Goal: Task Accomplishment & Management: Use online tool/utility

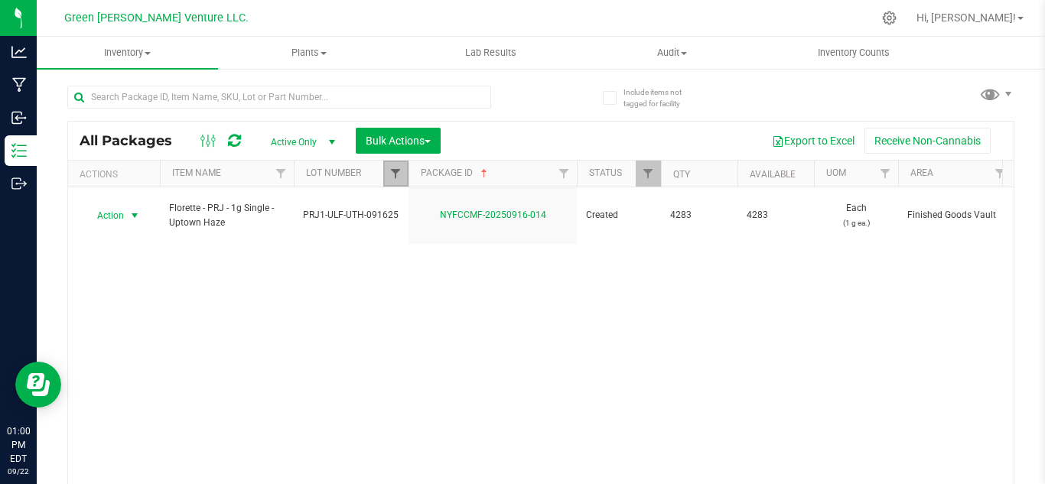
click at [395, 175] on span "Filter" at bounding box center [395, 174] width 12 height 12
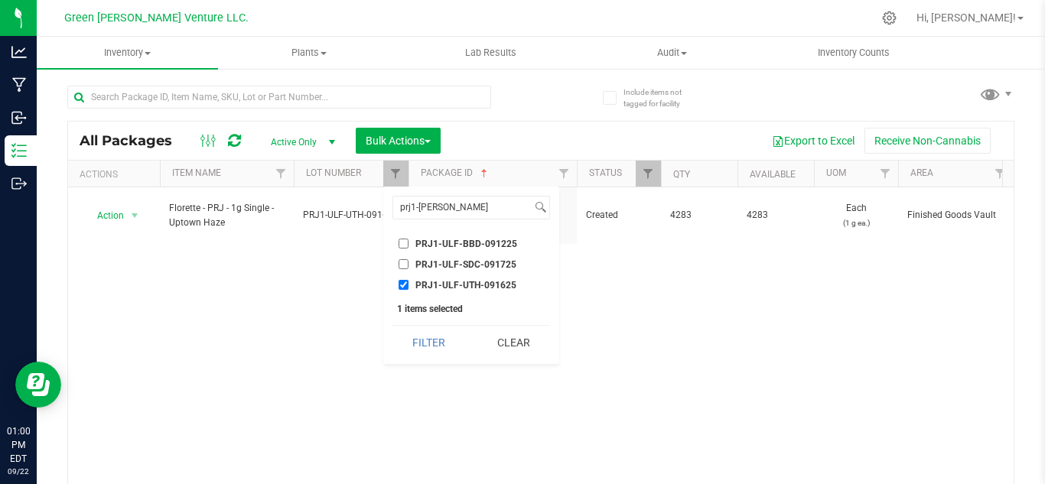
click at [409, 284] on label "PRJ1-ULF-UTH-091625" at bounding box center [458, 285] width 118 height 10
click at [409, 284] on input "PRJ1-ULF-UTH-091625" at bounding box center [404, 285] width 10 height 10
checkbox input "false"
click at [441, 199] on input "prj1-[PERSON_NAME]" at bounding box center [462, 208] width 138 height 22
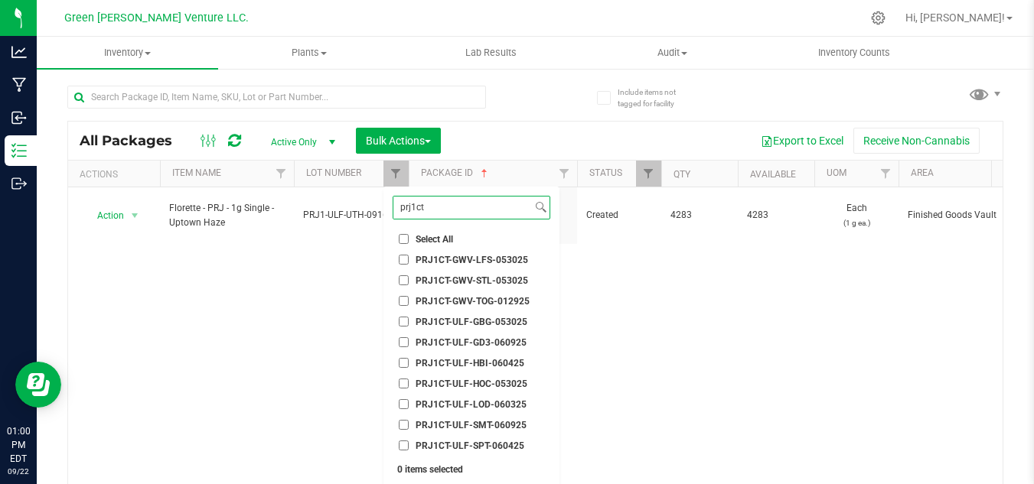
type input "prj1ct"
click at [402, 261] on input "PRJ1CT-GWV-LFS-053025" at bounding box center [404, 260] width 10 height 10
checkbox input "true"
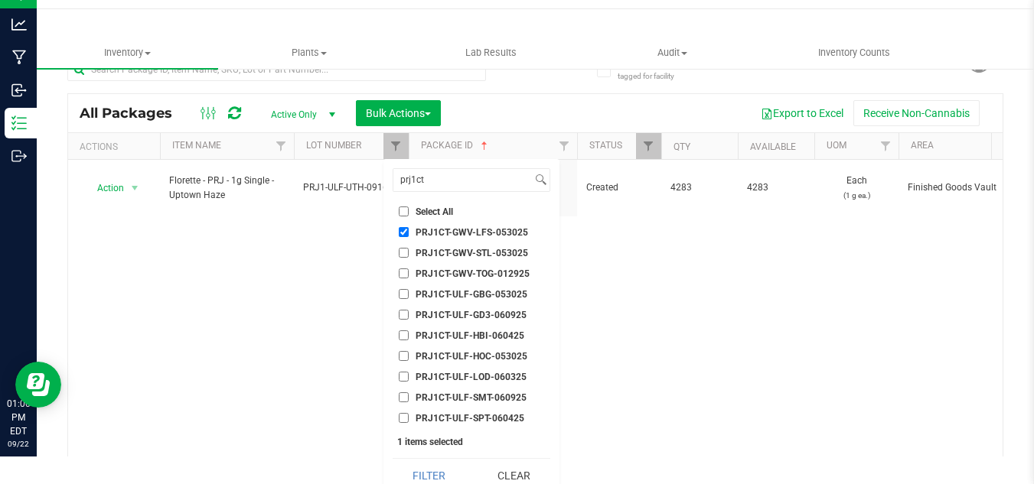
scroll to position [41, 0]
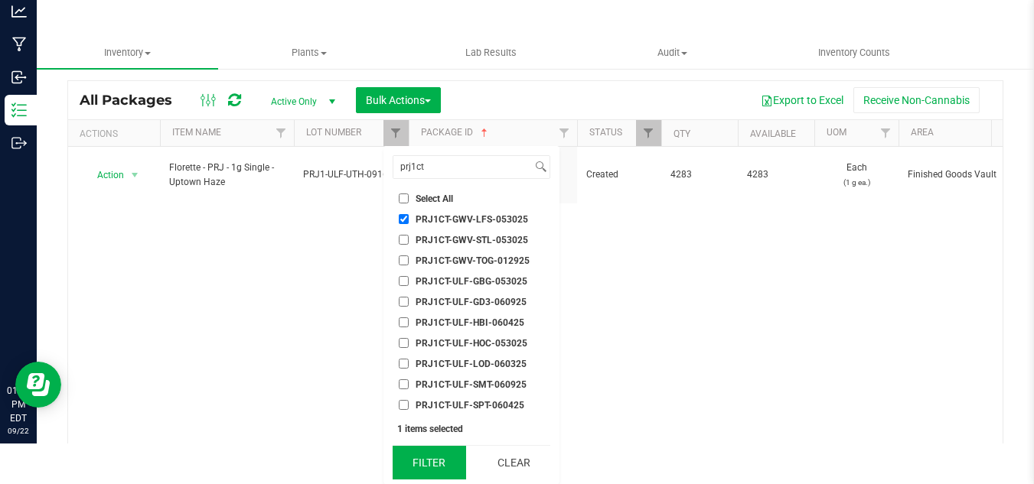
click at [428, 460] on button "Filter" at bounding box center [428, 463] width 73 height 34
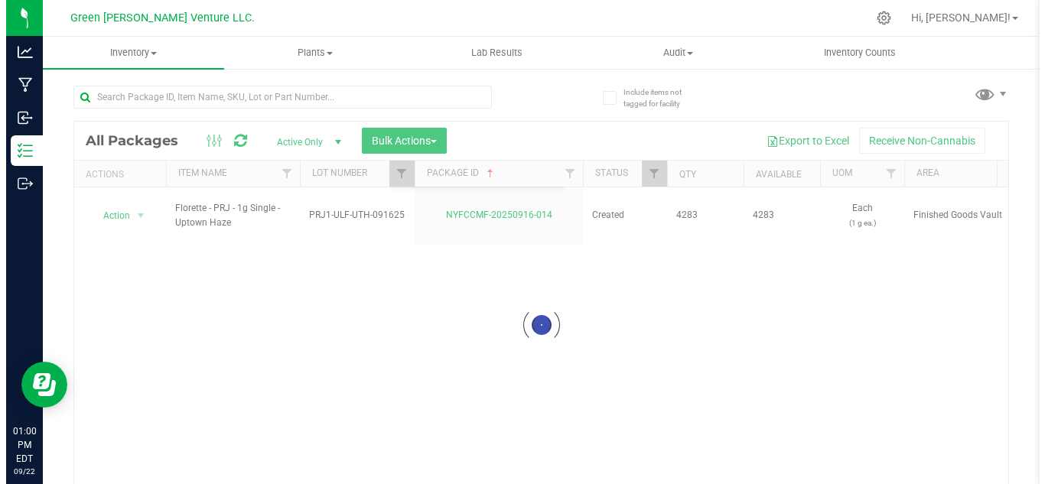
scroll to position [0, 0]
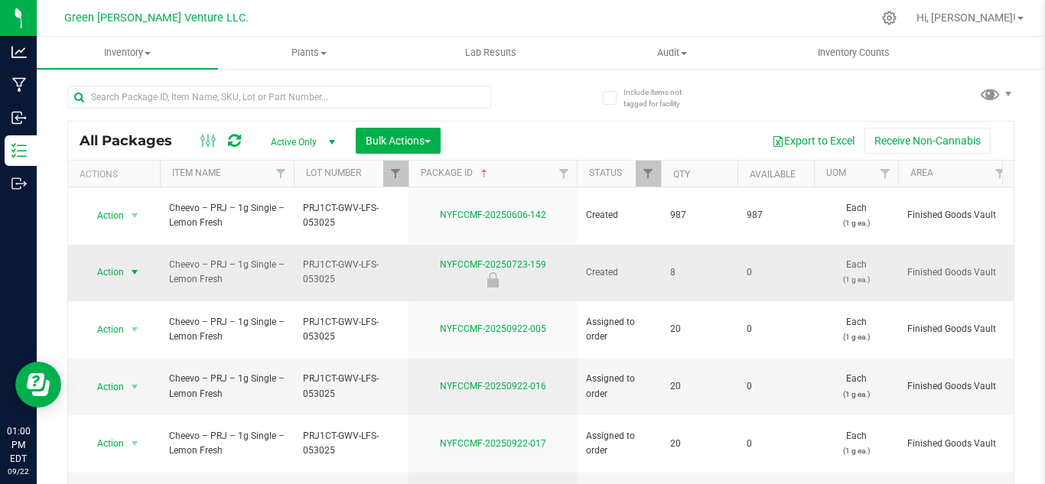
click at [120, 262] on span "Action" at bounding box center [103, 272] width 41 height 21
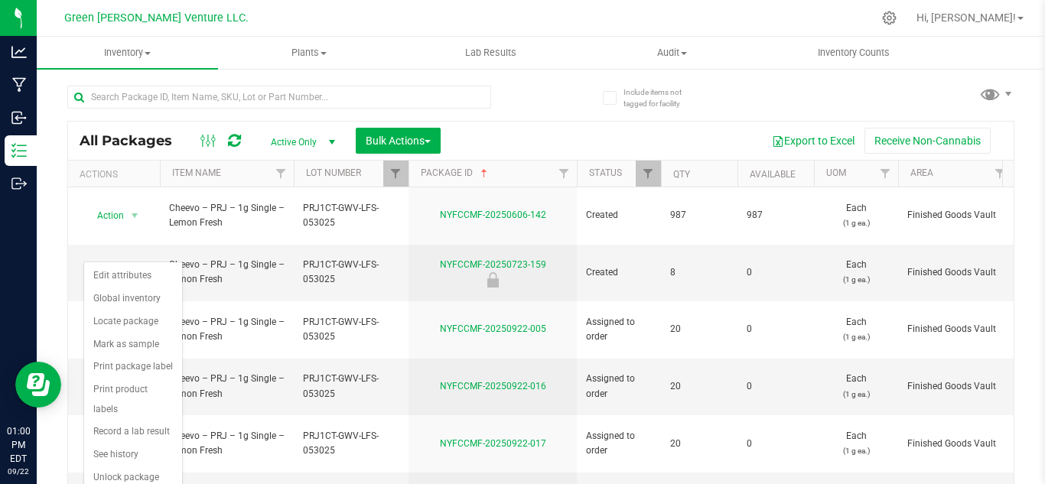
click at [554, 123] on div "All Packages Active Only Active Only Lab Samples Locked All Bulk Actions Add to…" at bounding box center [541, 141] width 946 height 38
